Goal: Task Accomplishment & Management: Use online tool/utility

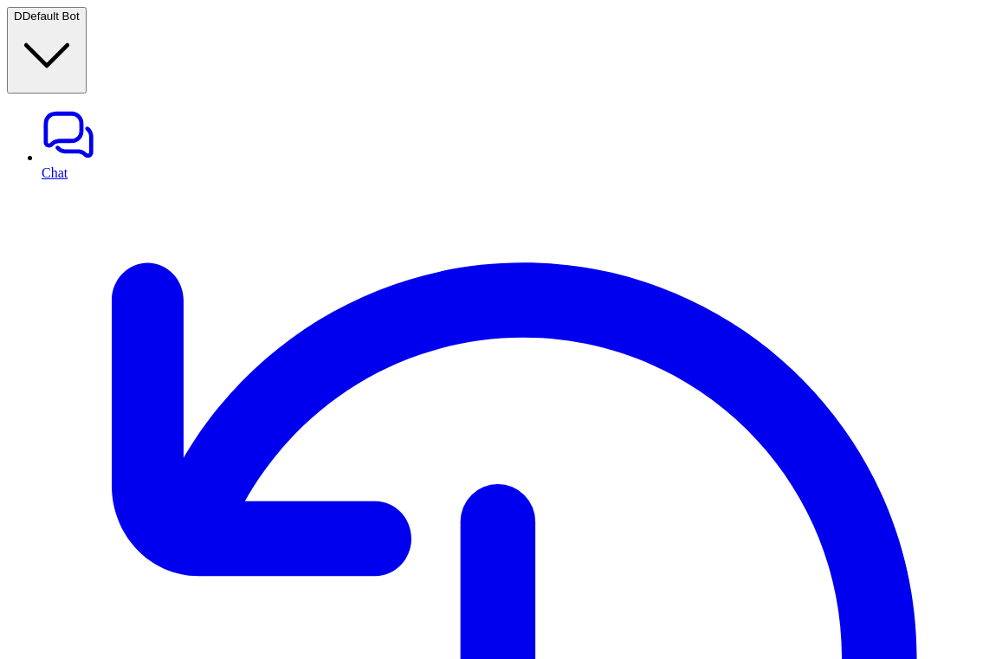
type textarea "**********"
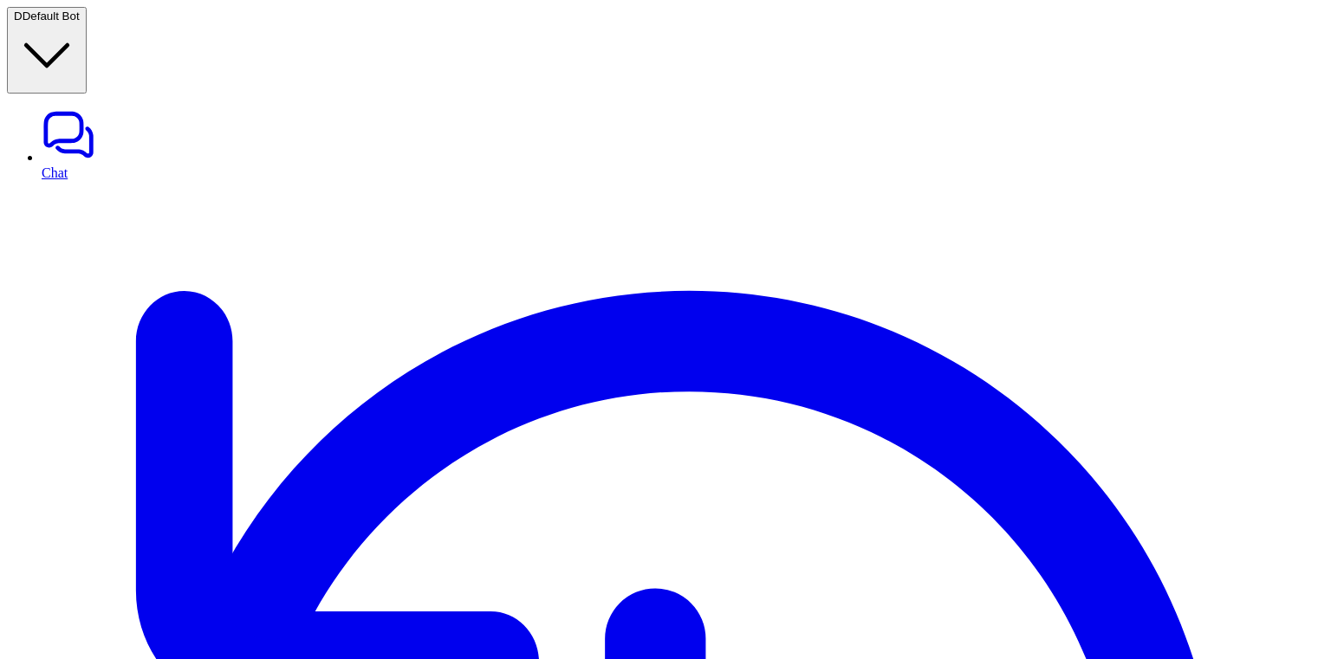
click at [80, 18] on span "Default Bot" at bounding box center [51, 16] width 57 height 13
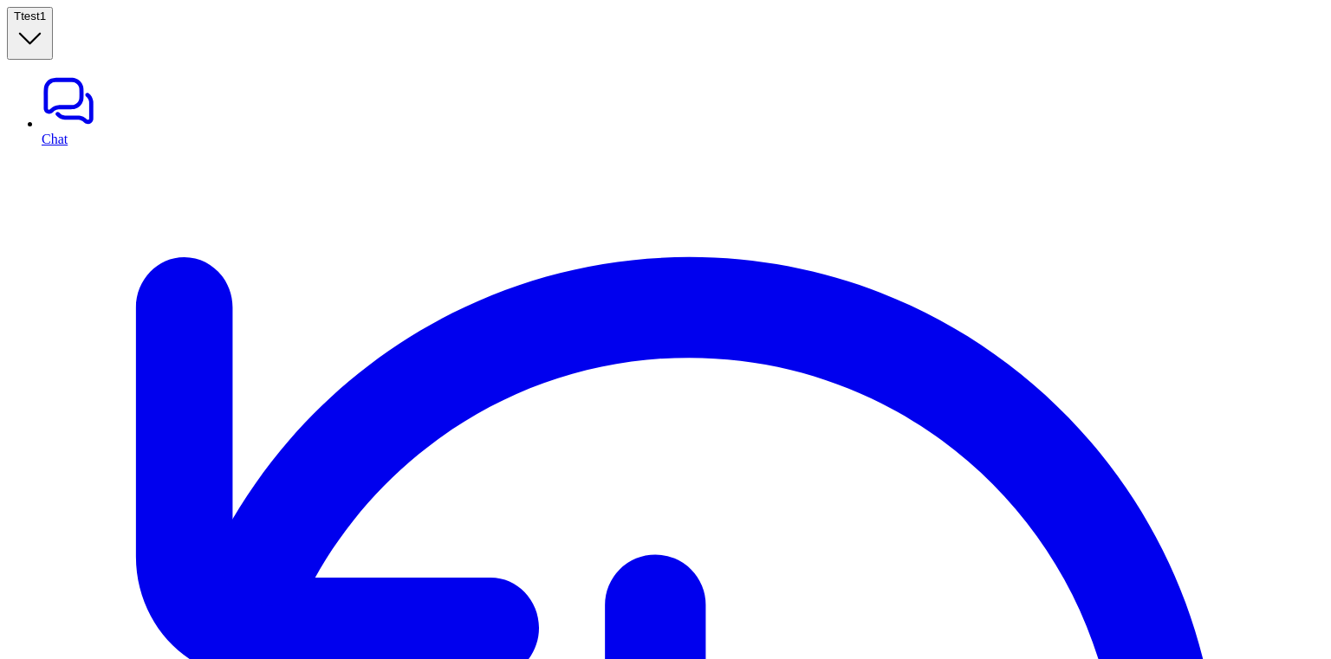
type textarea "**********"
